Goal: Check status: Check status

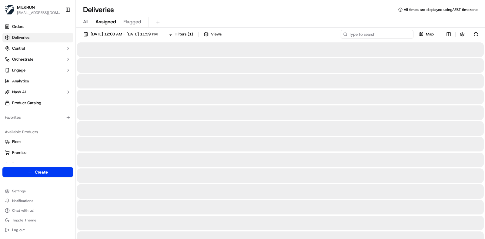
click at [310, 35] on input at bounding box center [377, 34] width 73 height 8
paste input "52efb527-4b51-4dc0-b5b2-4419628403b7/"
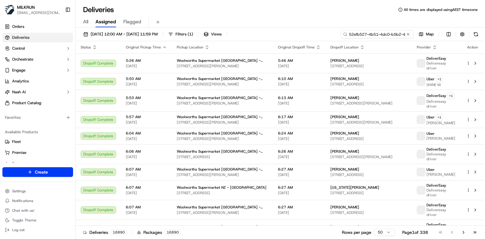
scroll to position [0, 32]
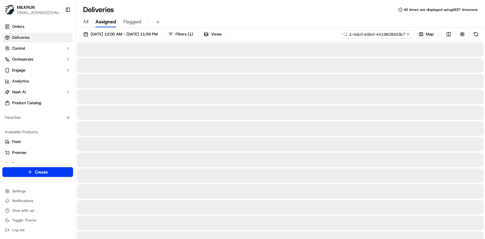
scroll to position [0, 30]
type input "52efb527-4b51-4dc0-b5b2-4419628403b7"
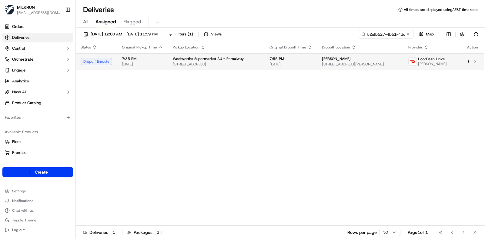
click at [209, 63] on span "[STREET_ADDRESS]" at bounding box center [216, 64] width 87 height 5
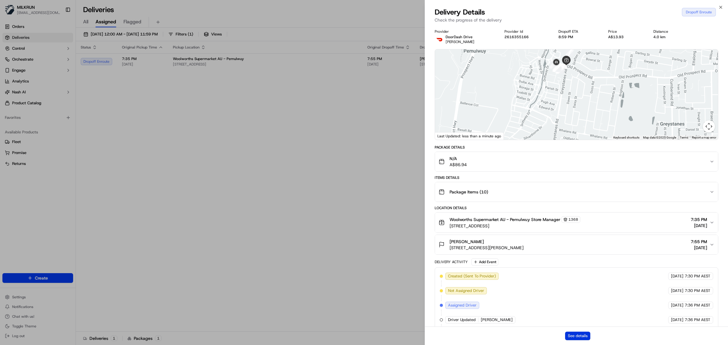
click at [310, 153] on button "See details" at bounding box center [577, 336] width 25 height 8
drag, startPoint x: 374, startPoint y: 196, endPoint x: 331, endPoint y: 157, distance: 58.4
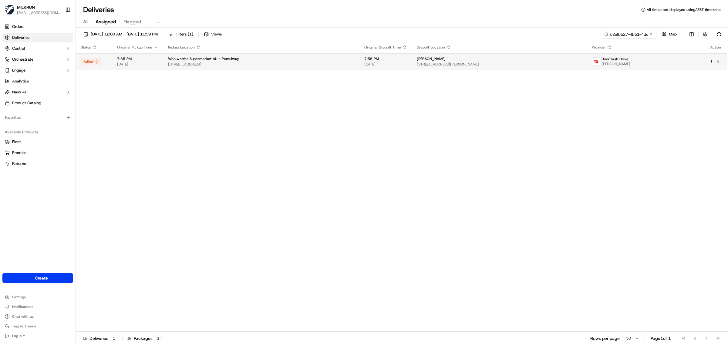
click at [310, 65] on span "Greystanes Rd & Butu Wargun Dr, Greystanes, NSW 2145, AU" at bounding box center [261, 64] width 187 height 5
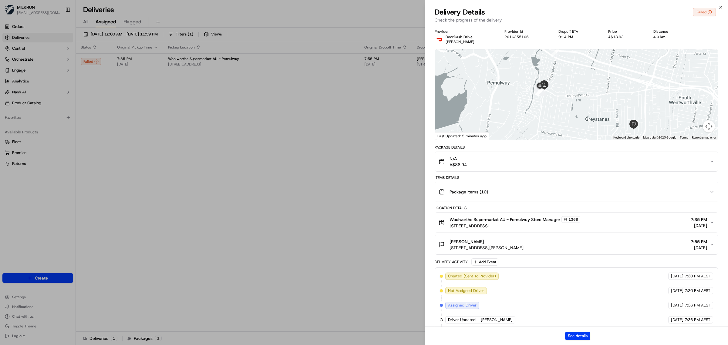
drag, startPoint x: 567, startPoint y: 93, endPoint x: 582, endPoint y: 110, distance: 22.2
click at [310, 110] on div at bounding box center [576, 94] width 283 height 90
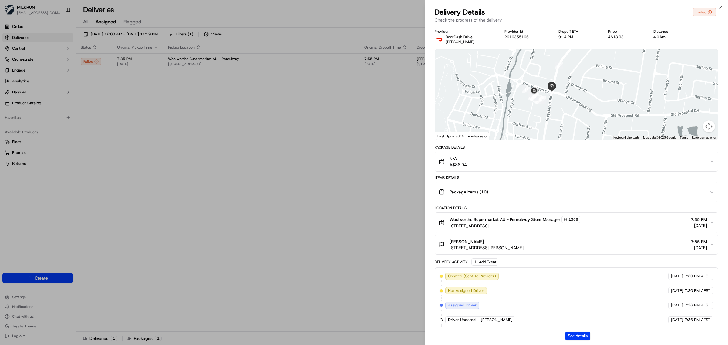
drag, startPoint x: 533, startPoint y: 93, endPoint x: 588, endPoint y: 100, distance: 54.8
click at [310, 101] on div at bounding box center [576, 94] width 283 height 90
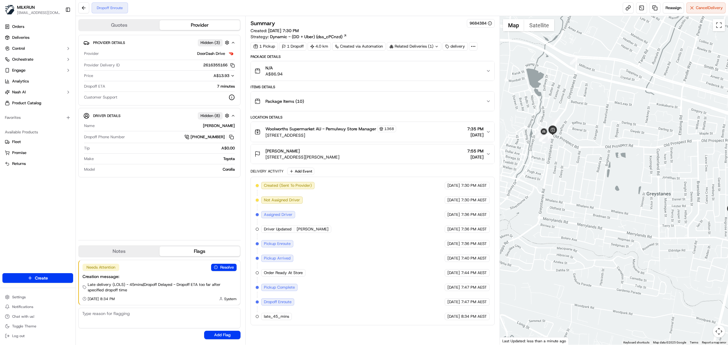
drag, startPoint x: 534, startPoint y: 185, endPoint x: 564, endPoint y: 180, distance: 30.0
click at [564, 180] on div at bounding box center [614, 180] width 228 height 329
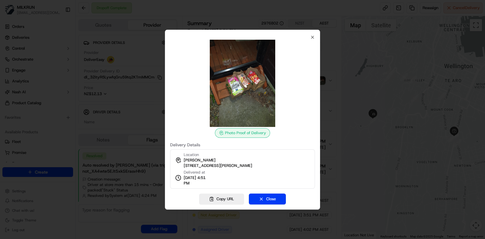
scroll to position [34, 0]
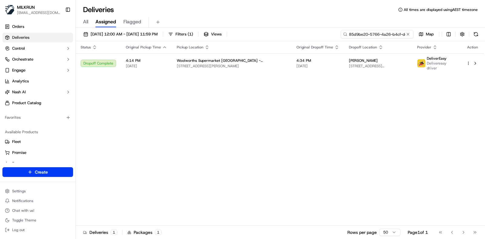
click at [380, 33] on input "85d9be20-5766-4a26-b4cf-dc144c6352b8" at bounding box center [377, 34] width 73 height 8
paste input "52efb527-4b51-4dc0-b5b2-4419628403b7"
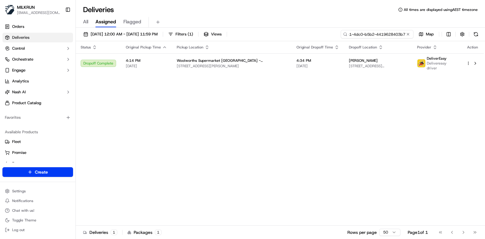
type input "52efb527-4b51-4dc0-b5b2-4419628403b7"
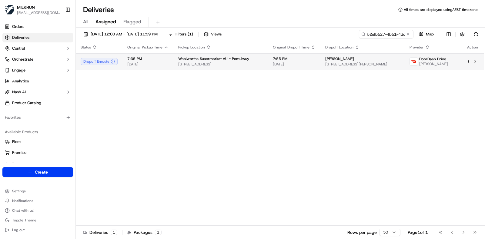
click at [176, 61] on td "Woolworths Supermarket AU - Pemulwuy Greystanes Rd & Butu [STREET_ADDRESS]" at bounding box center [221, 61] width 95 height 16
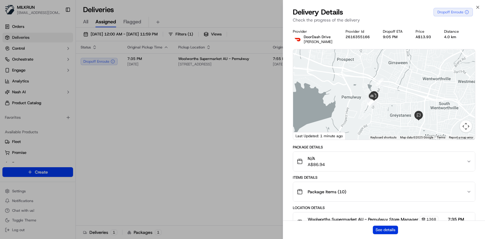
click at [386, 229] on button "See details" at bounding box center [385, 230] width 25 height 8
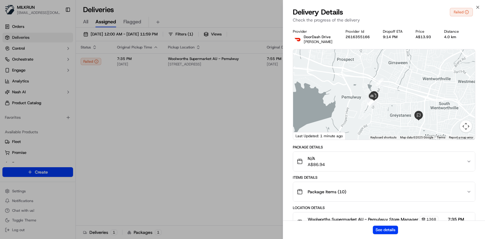
drag, startPoint x: 249, startPoint y: 160, endPoint x: 243, endPoint y: 148, distance: 14.0
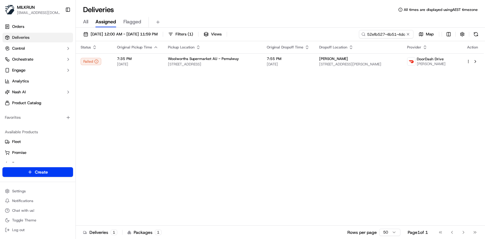
click at [215, 123] on div "Status Original Pickup Time Pickup Location Original Dropoff Time Dropoff Locat…" at bounding box center [280, 133] width 408 height 185
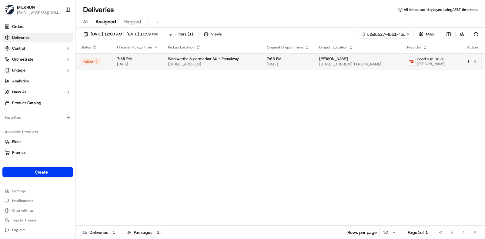
click at [189, 67] on td "Woolworths Supermarket AU - Pemulwuy Greystanes Rd & Butu Wargun Dr, Greystanes…" at bounding box center [212, 61] width 99 height 16
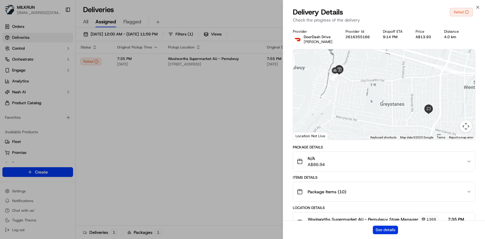
click at [379, 230] on button "See details" at bounding box center [385, 230] width 25 height 8
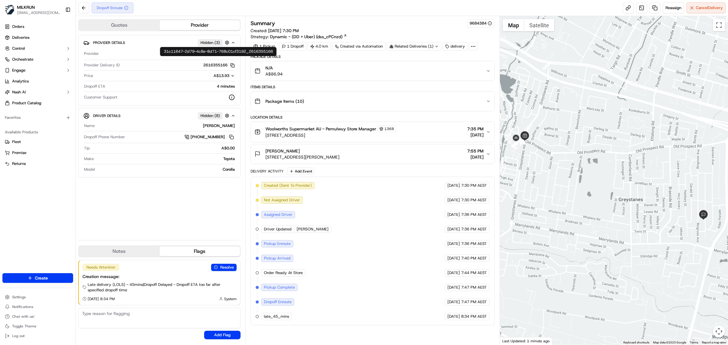
click at [234, 66] on icon "button" at bounding box center [232, 65] width 5 height 5
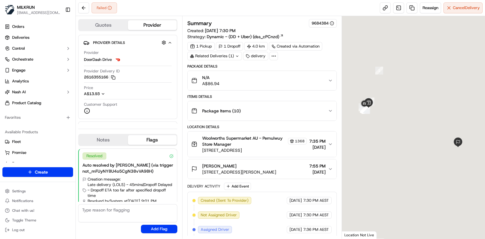
scroll to position [14, 0]
